Goal: Information Seeking & Learning: Learn about a topic

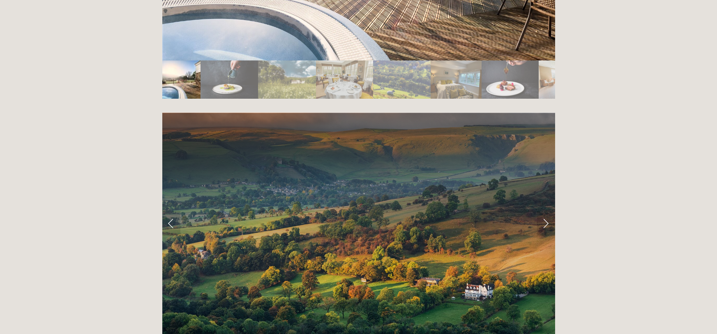
scroll to position [1578, 0]
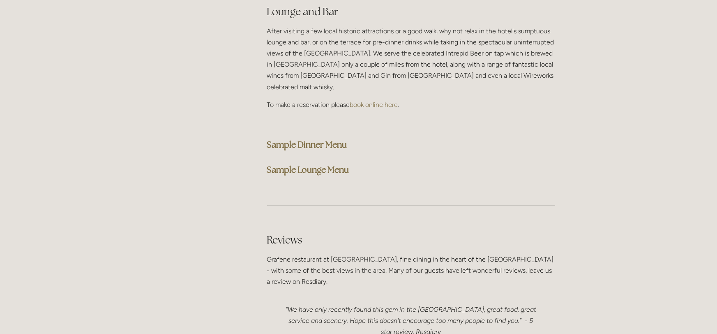
scroll to position [2137, 0]
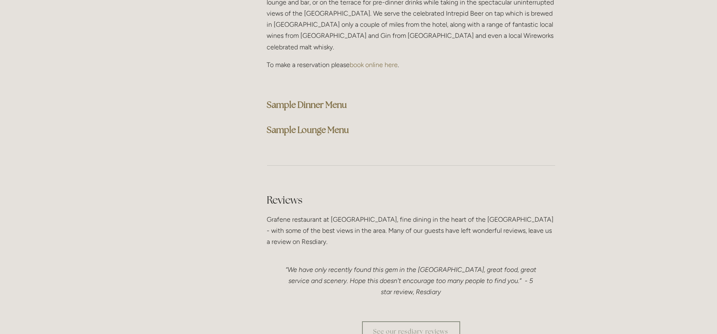
click at [322, 124] on strong "Sample Lounge Menu" at bounding box center [308, 129] width 82 height 11
click at [321, 124] on strong "Sample Lounge Menu" at bounding box center [308, 129] width 82 height 11
click at [321, 99] on strong "Sample Dinner Menu" at bounding box center [307, 104] width 80 height 11
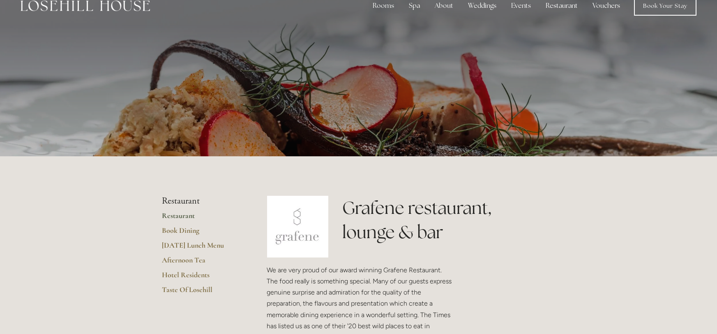
scroll to position [16, 0]
click at [216, 245] on link "[DATE] Lunch Menu" at bounding box center [201, 248] width 79 height 15
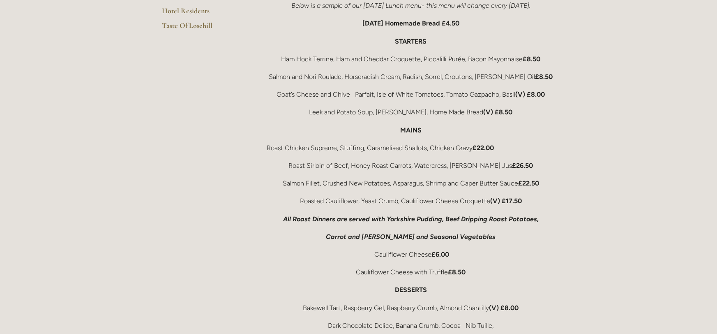
scroll to position [230, 0]
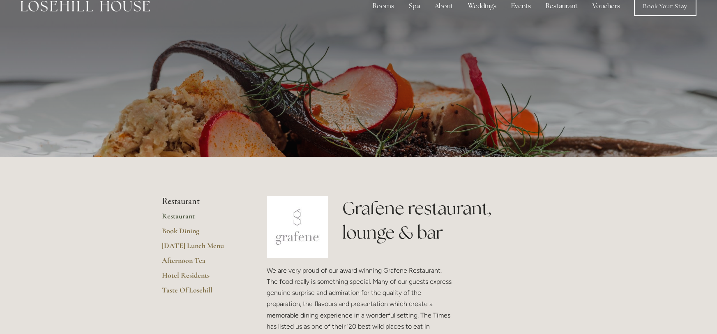
scroll to position [16, 0]
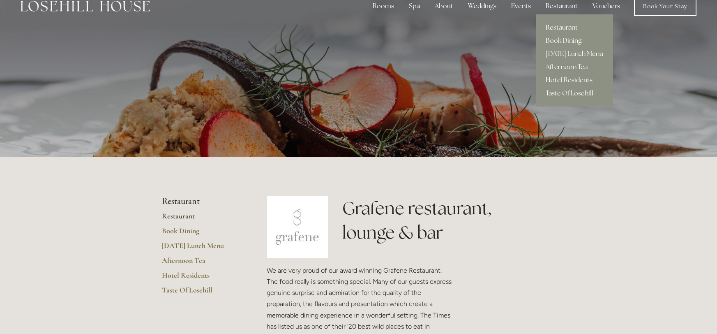
click at [570, 79] on link "Hotel Residents" at bounding box center [574, 80] width 77 height 13
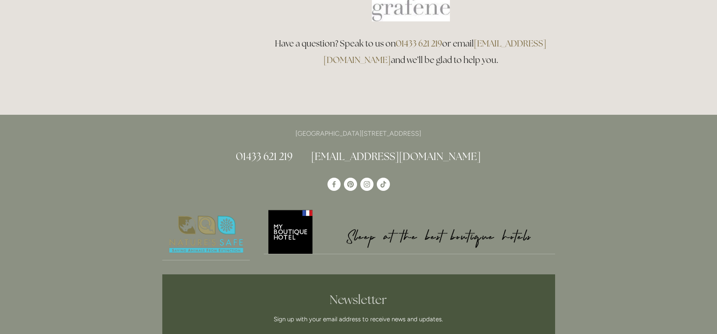
scroll to position [509, 0]
